Goal: Task Accomplishment & Management: Use online tool/utility

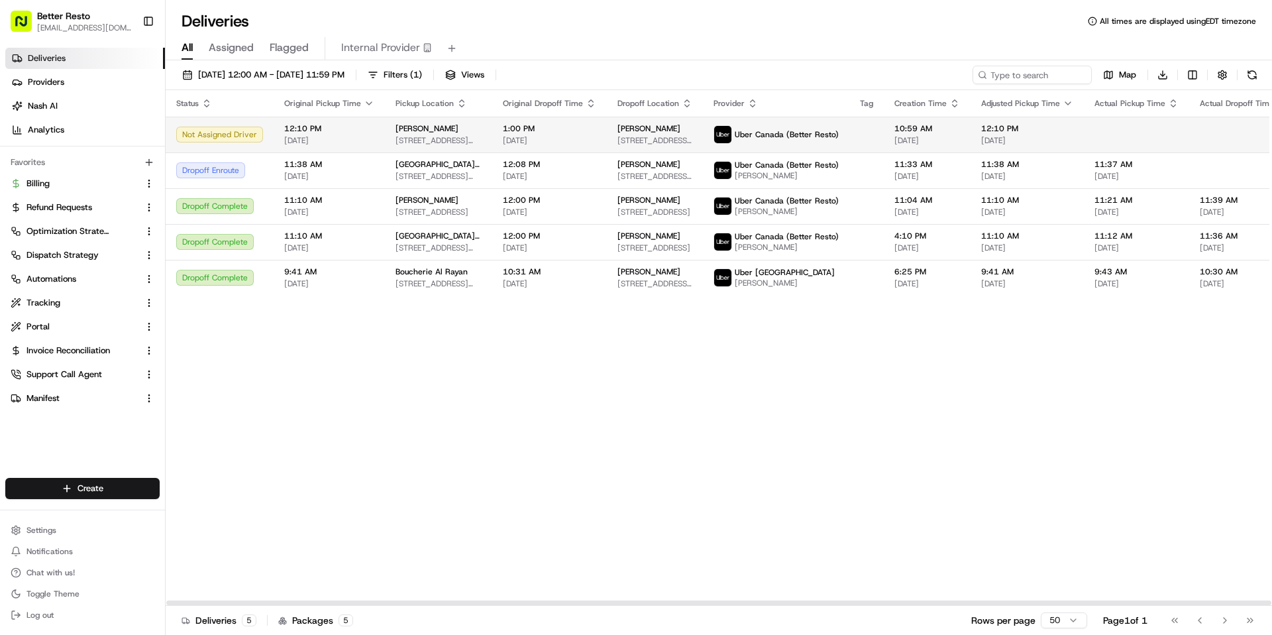
click at [618, 141] on span "[STREET_ADDRESS][PERSON_NAME]" at bounding box center [655, 140] width 75 height 11
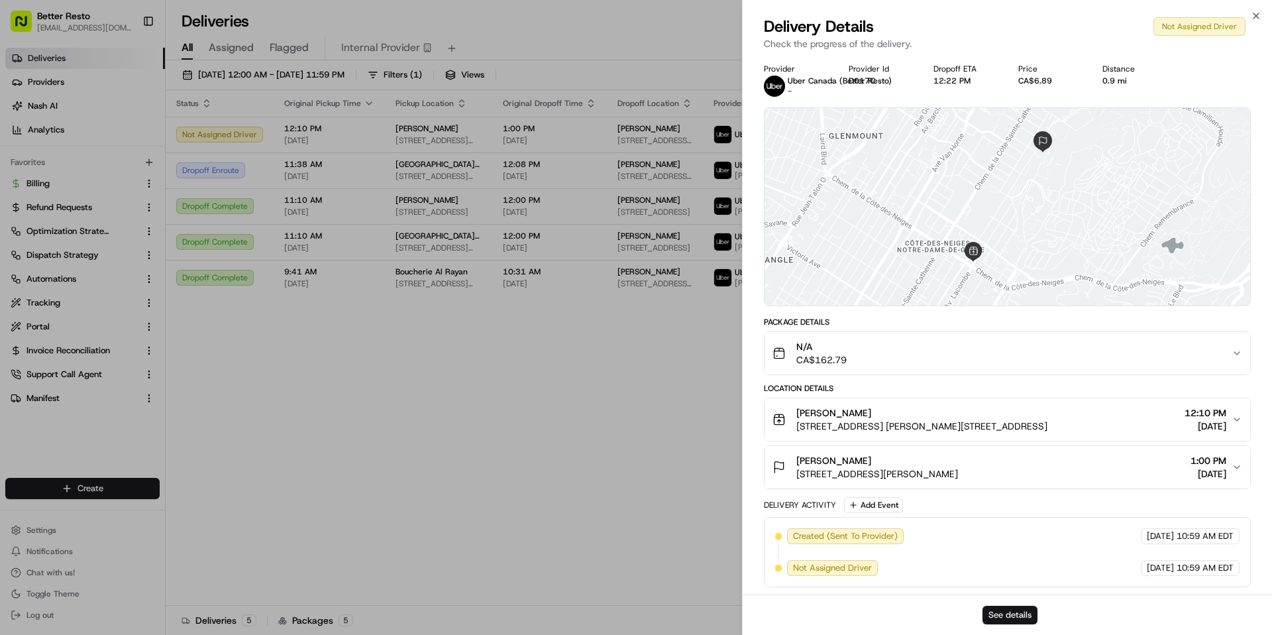
click at [999, 606] on button "See details" at bounding box center [1010, 615] width 55 height 19
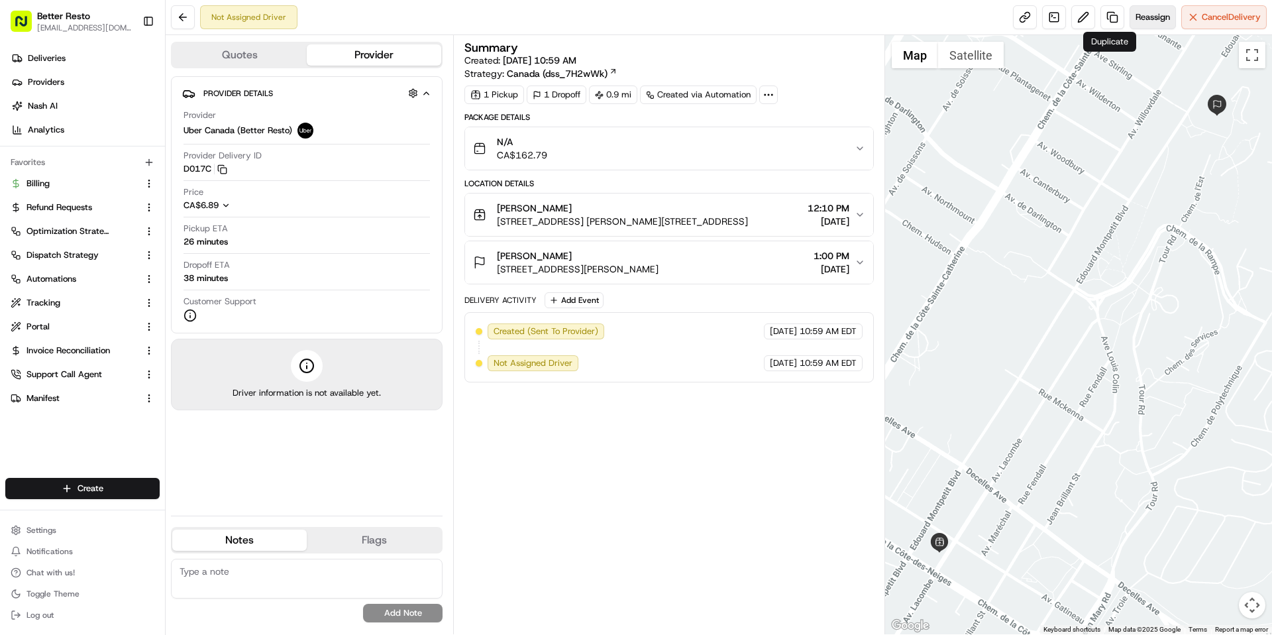
click at [1141, 15] on span "Reassign" at bounding box center [1153, 17] width 34 height 12
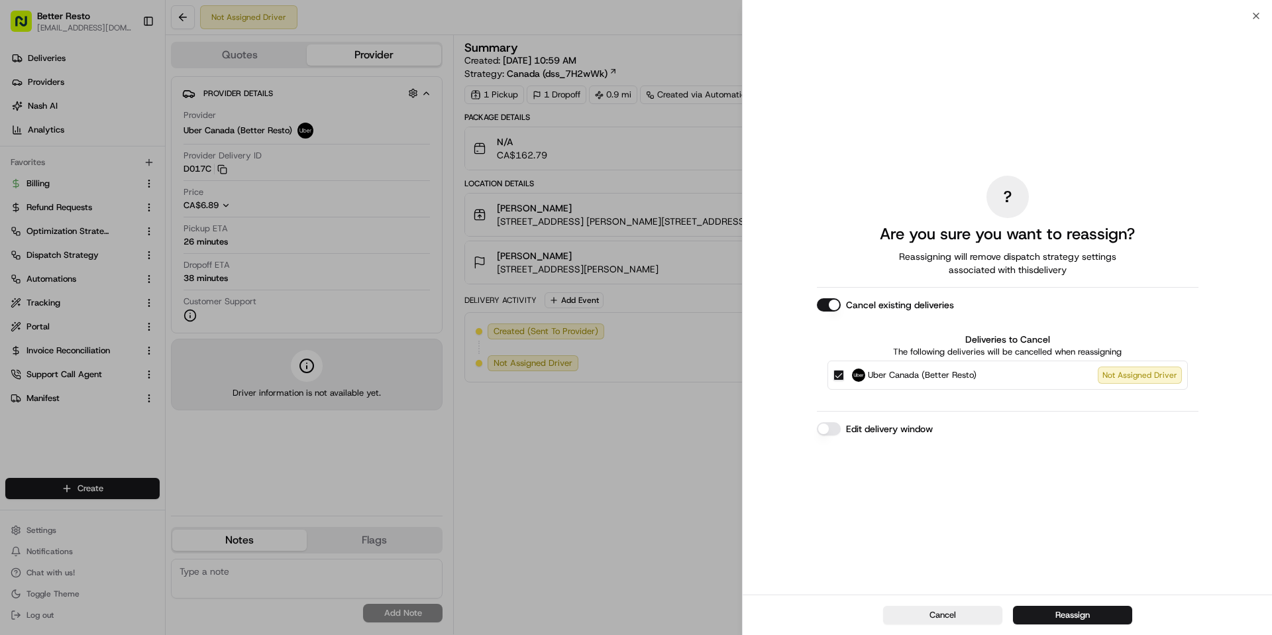
click at [829, 426] on button "Edit delivery window" at bounding box center [829, 428] width 24 height 13
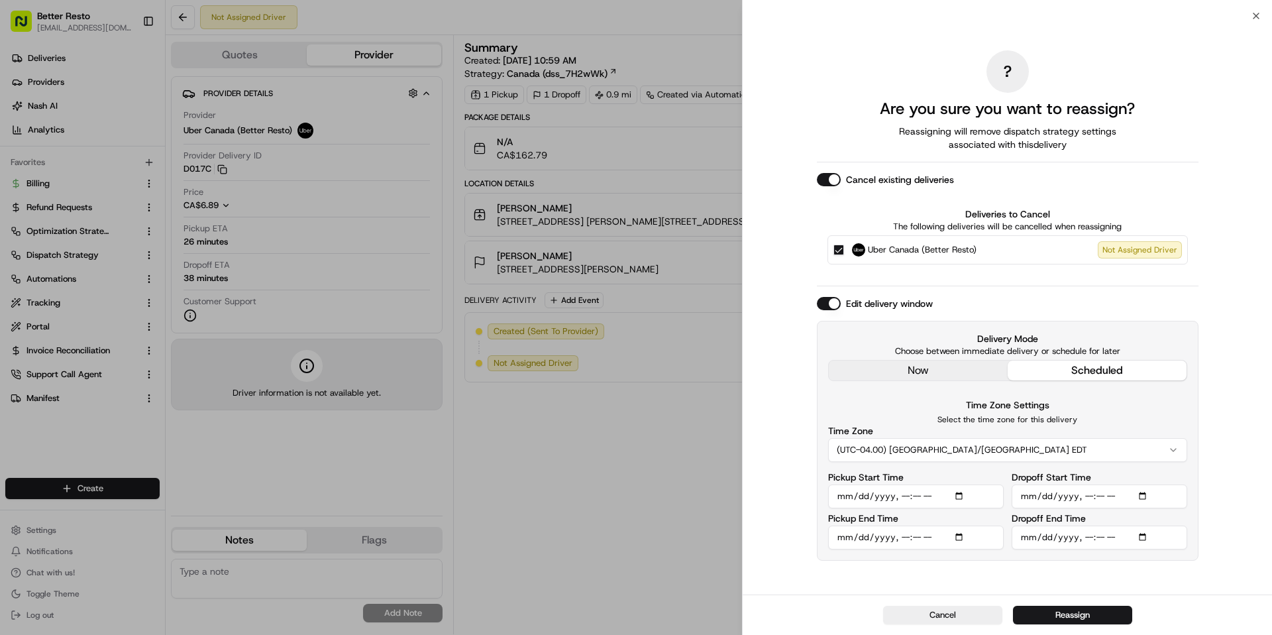
click at [918, 496] on input "Pickup Start Time" at bounding box center [916, 496] width 176 height 24
type input "2025-08-19T12:00"
click at [921, 537] on input "Pickup End Time" at bounding box center [916, 537] width 176 height 24
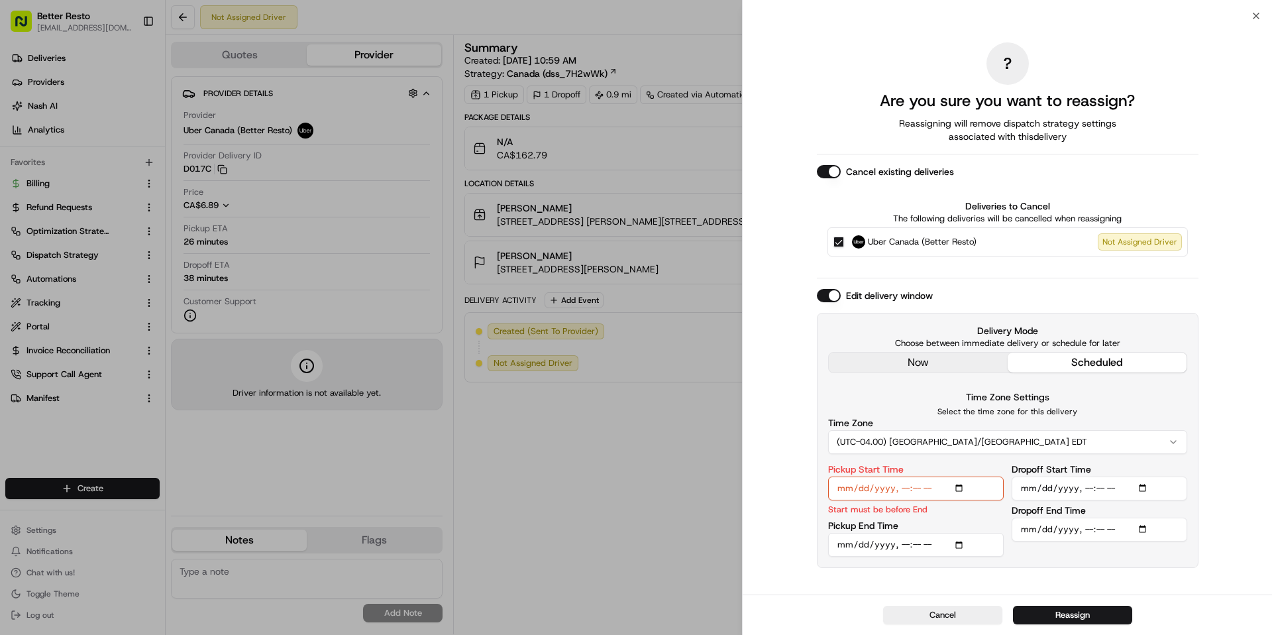
type input "2025-08-19T12:05"
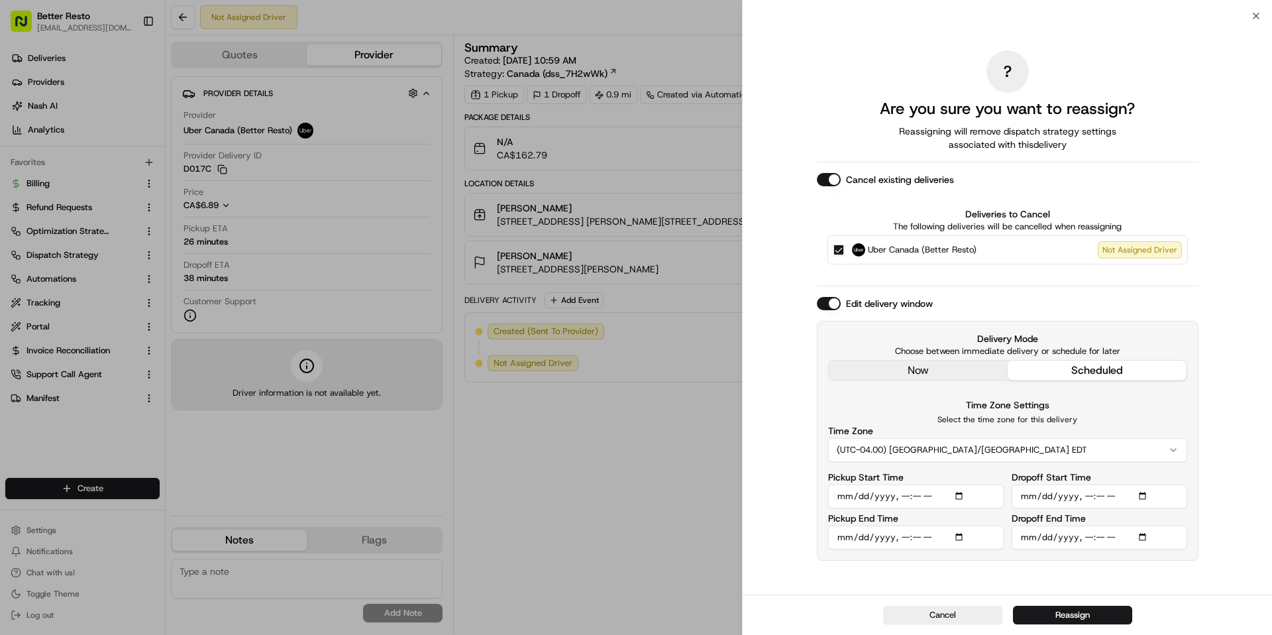
click at [1148, 496] on input "Dropoff Start Time" at bounding box center [1100, 496] width 176 height 24
click at [1067, 581] on div "? Are you sure you want to reassign? Reassigning will remove dispatch strategy …" at bounding box center [1008, 305] width 382 height 573
click at [1101, 496] on input "Dropoff Start Time" at bounding box center [1100, 496] width 176 height 24
type input "2025-08-19T12:15"
click at [1085, 535] on input "Dropoff End Time" at bounding box center [1100, 537] width 176 height 24
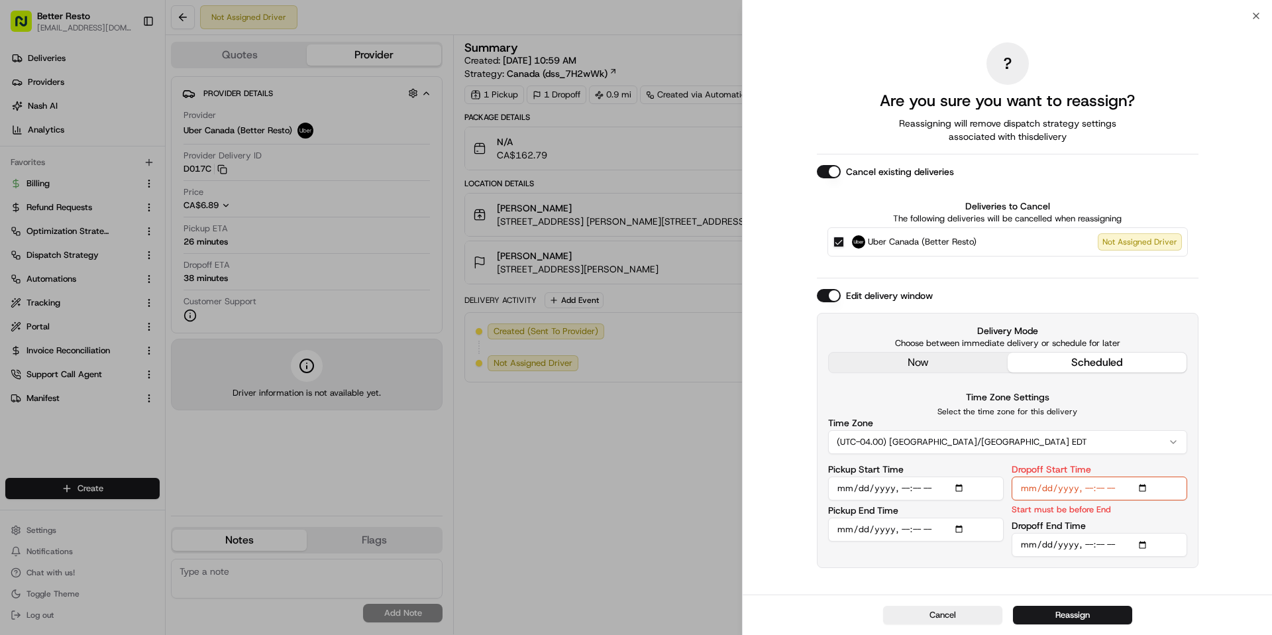
type input "2025-08-19T12:20"
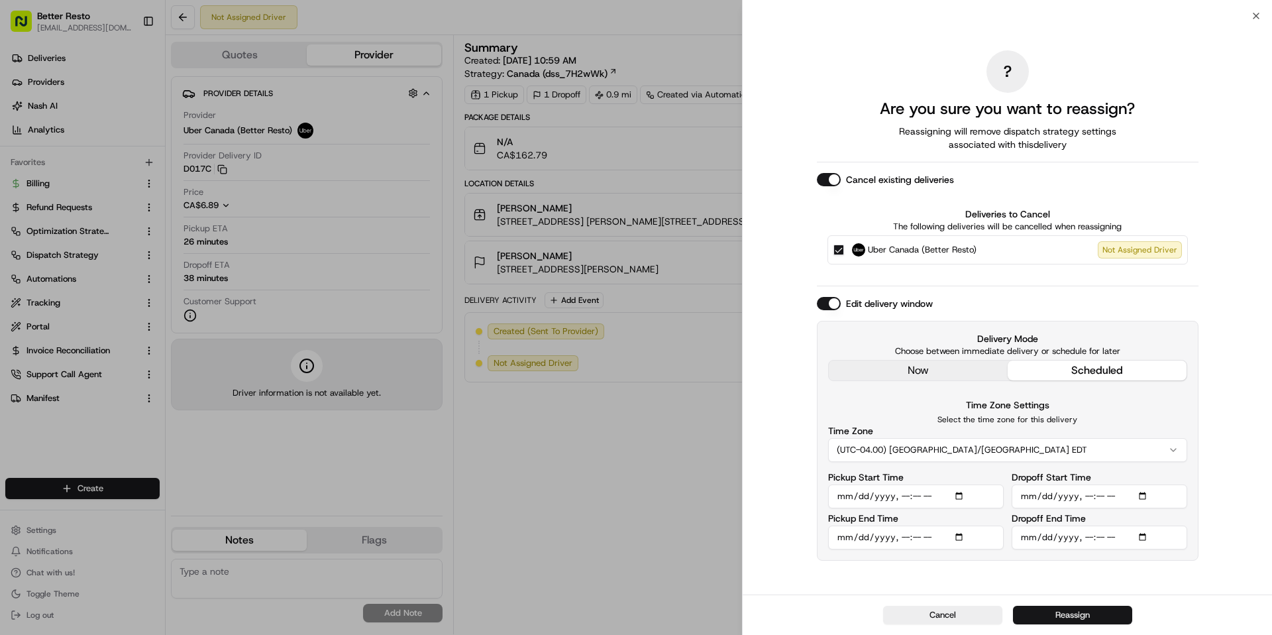
click at [1081, 614] on button "Reassign" at bounding box center [1072, 615] width 119 height 19
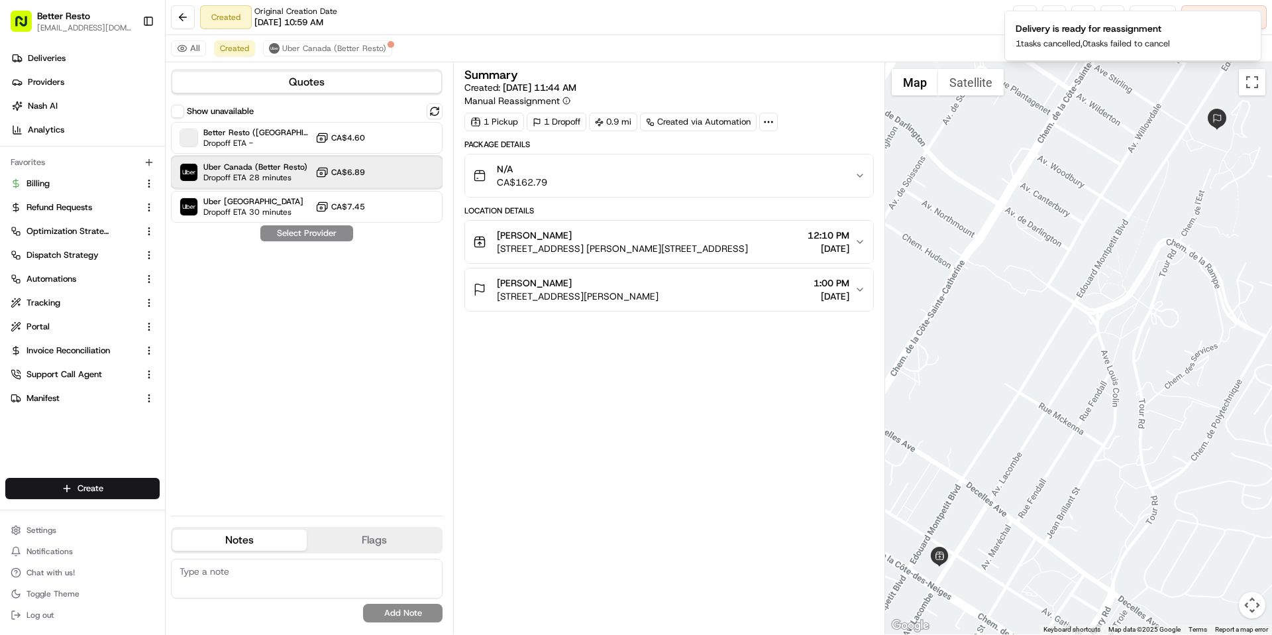
click at [384, 178] on div "Uber Canada (Better Resto) Dropoff ETA 28 minutes CA$6.89" at bounding box center [307, 172] width 272 height 32
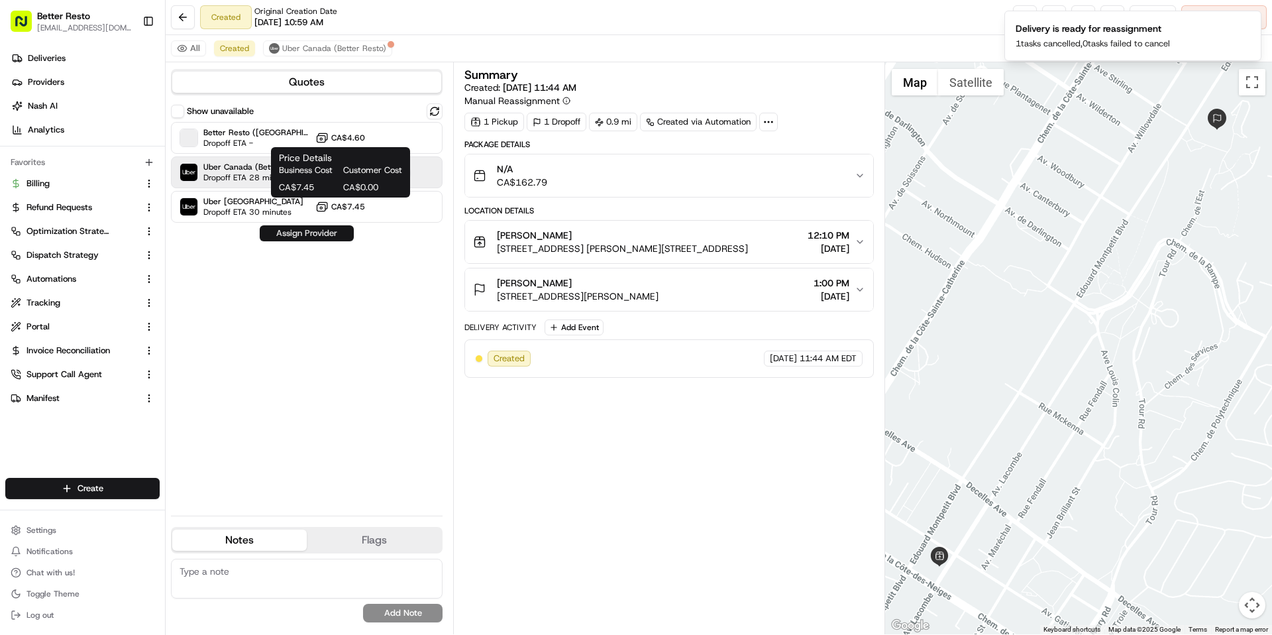
click at [303, 239] on button "Assign Provider" at bounding box center [307, 233] width 94 height 16
